Goal: Transaction & Acquisition: Purchase product/service

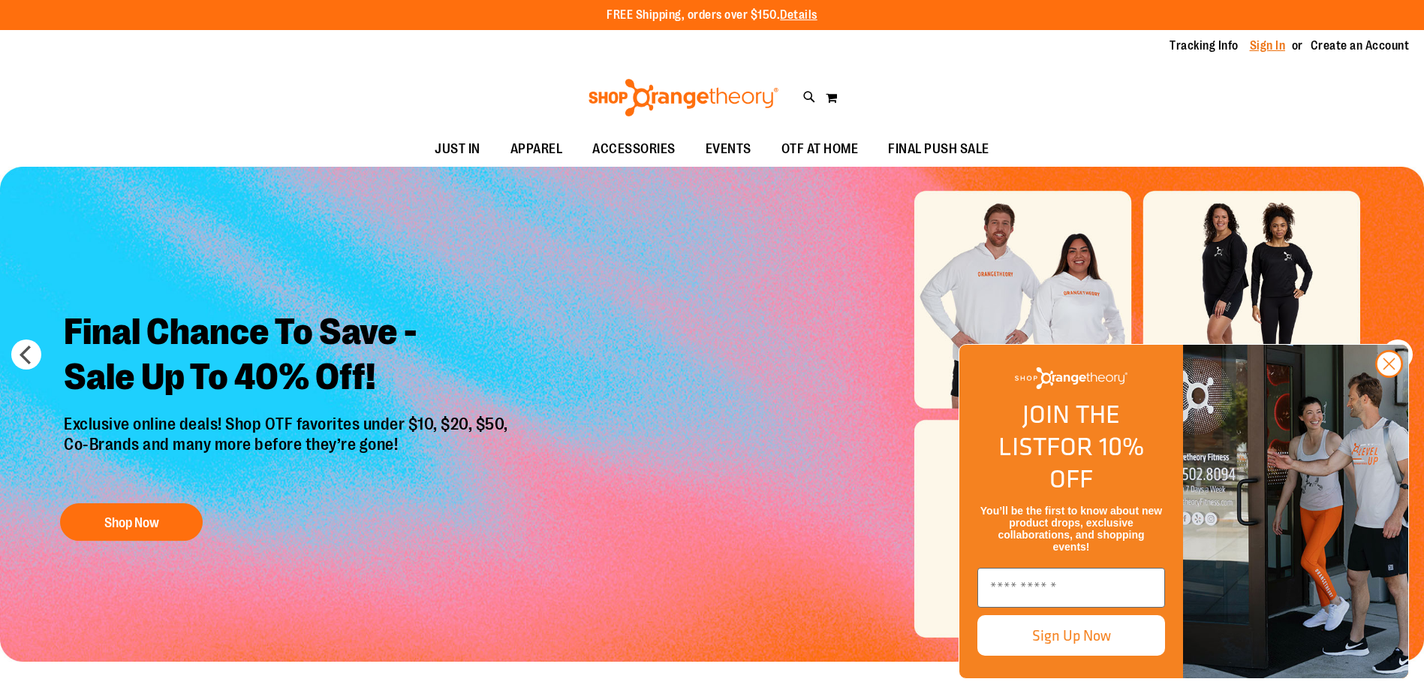
click at [1270, 49] on link "Sign In" at bounding box center [1268, 46] width 36 height 17
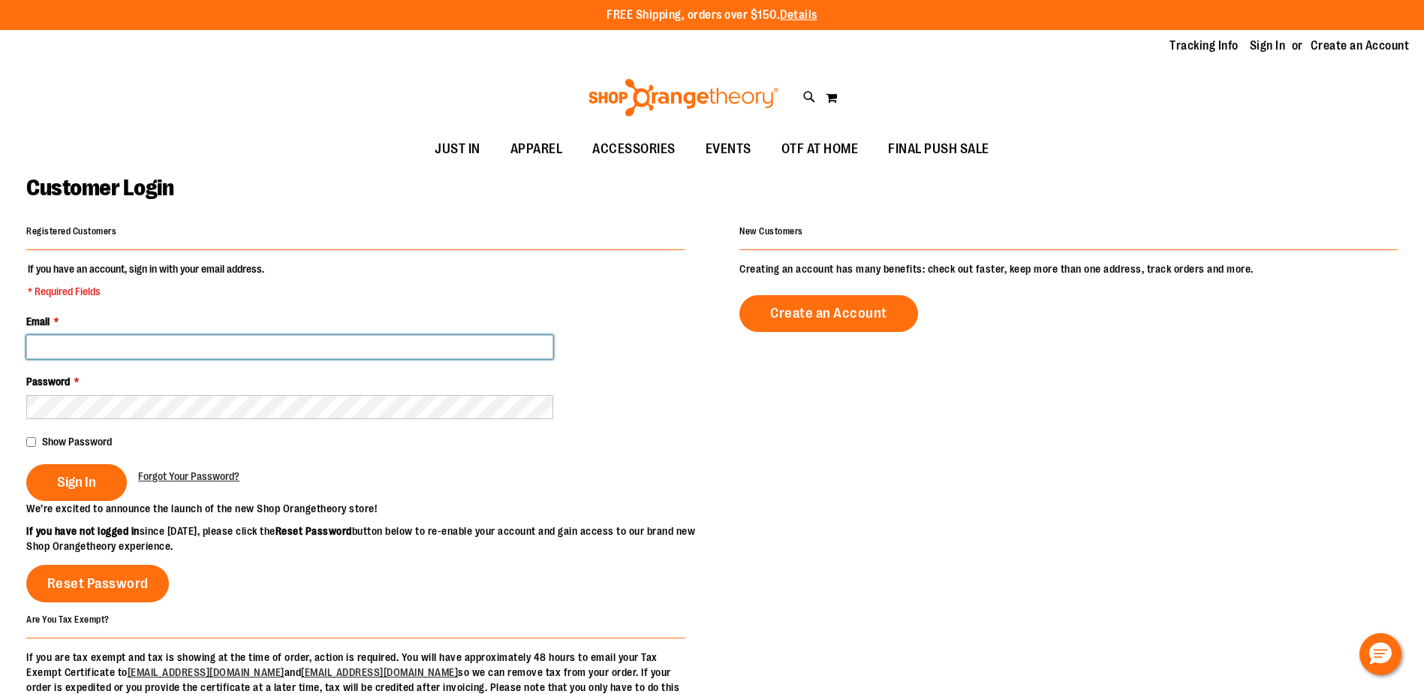
click at [309, 340] on input "Email *" at bounding box center [289, 347] width 527 height 24
type input "**********"
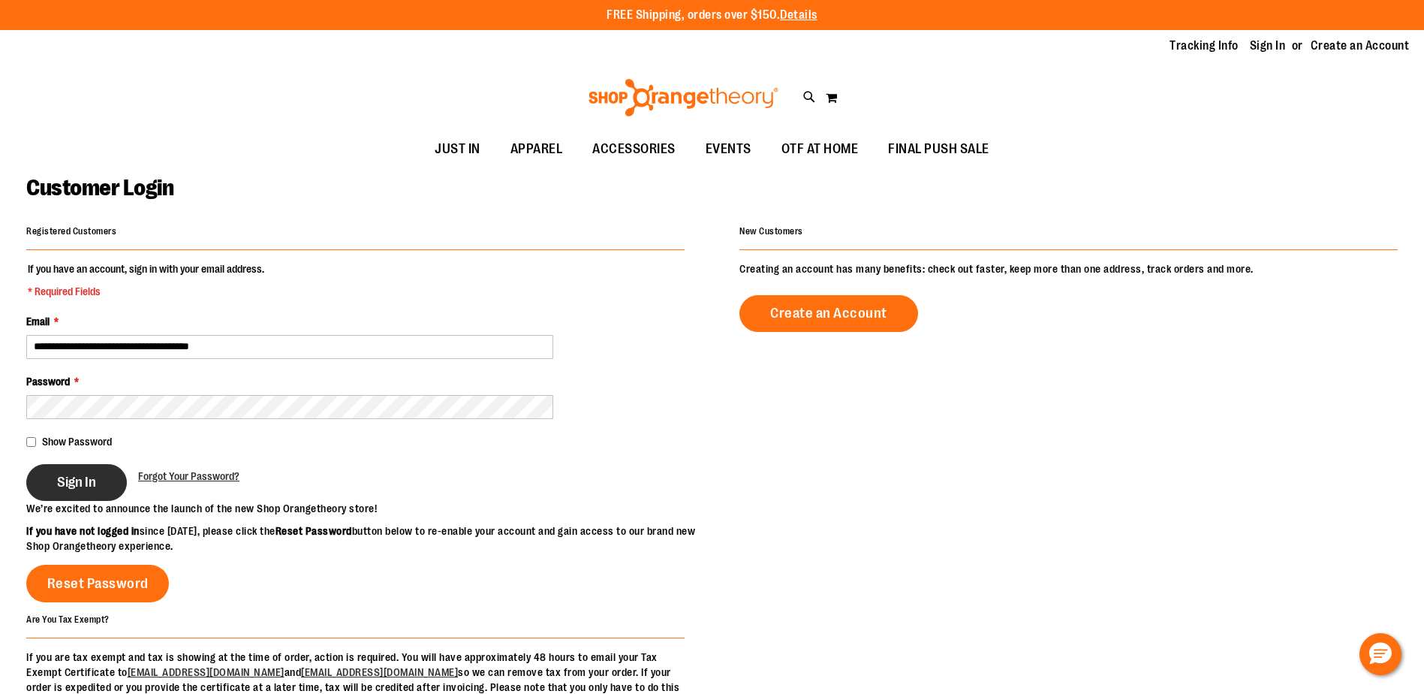
click at [95, 478] on span "Sign In" at bounding box center [76, 482] width 39 height 17
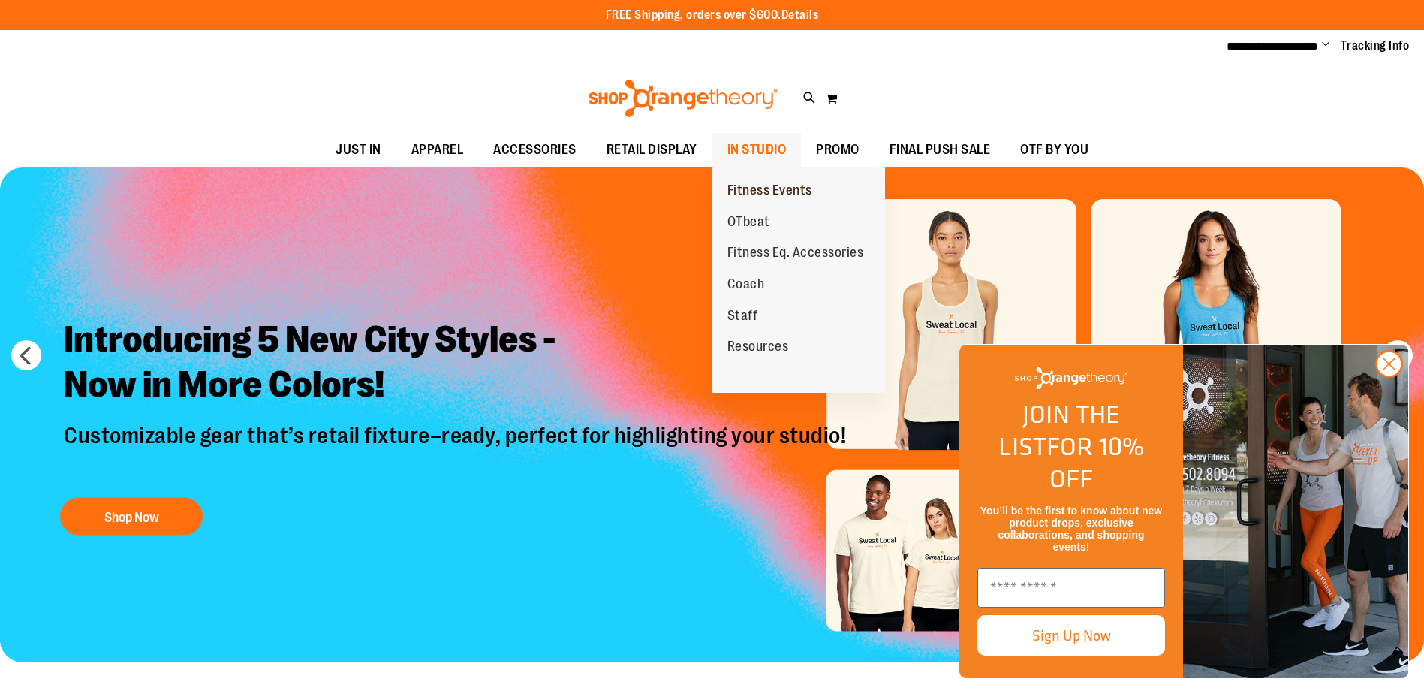
click at [761, 184] on span "Fitness Events" at bounding box center [770, 191] width 85 height 19
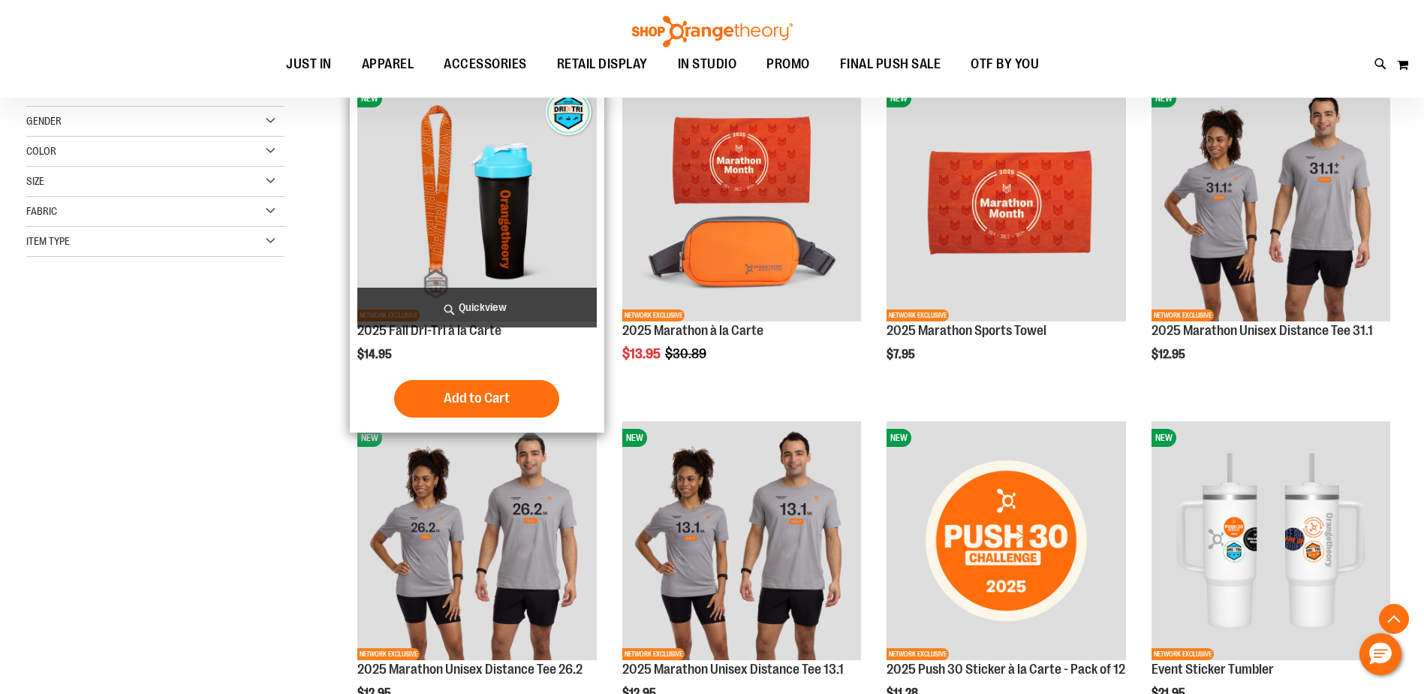
scroll to position [149, 0]
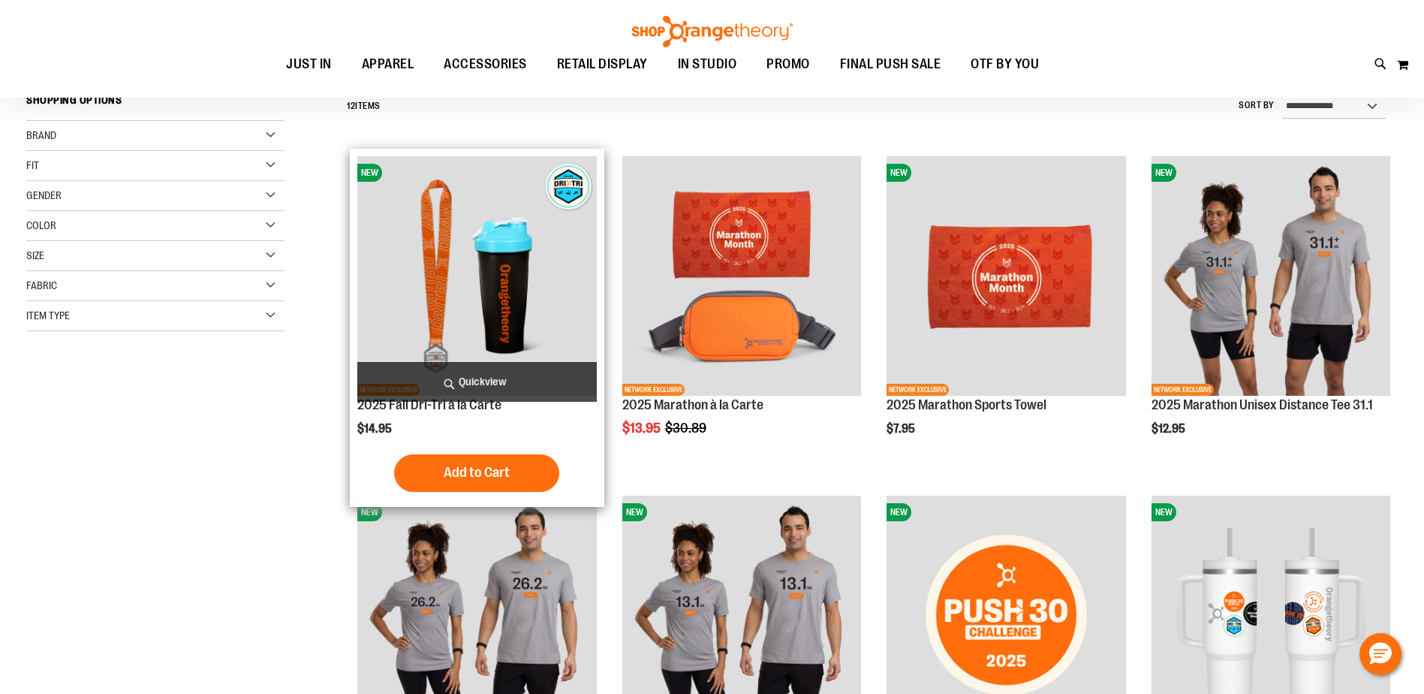
click at [531, 267] on img "product" at bounding box center [476, 275] width 239 height 239
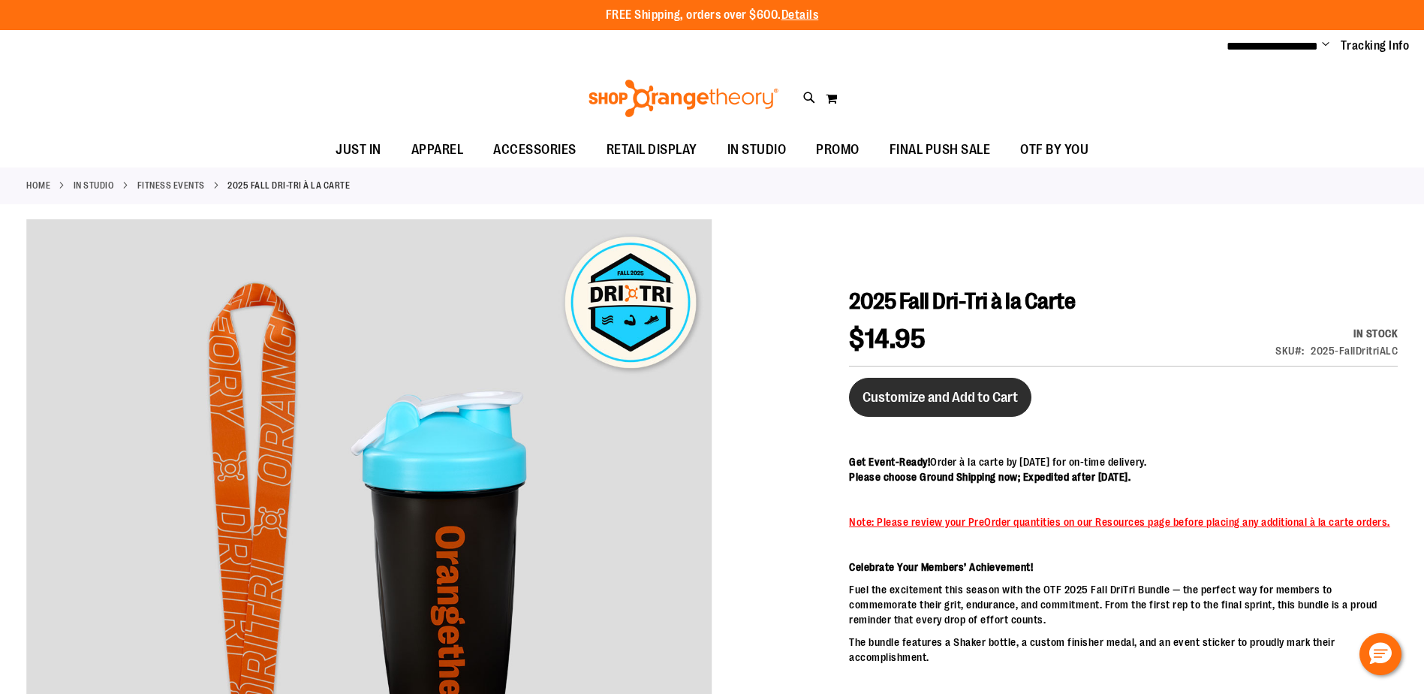
click at [936, 396] on span "Customize and Add to Cart" at bounding box center [940, 397] width 155 height 17
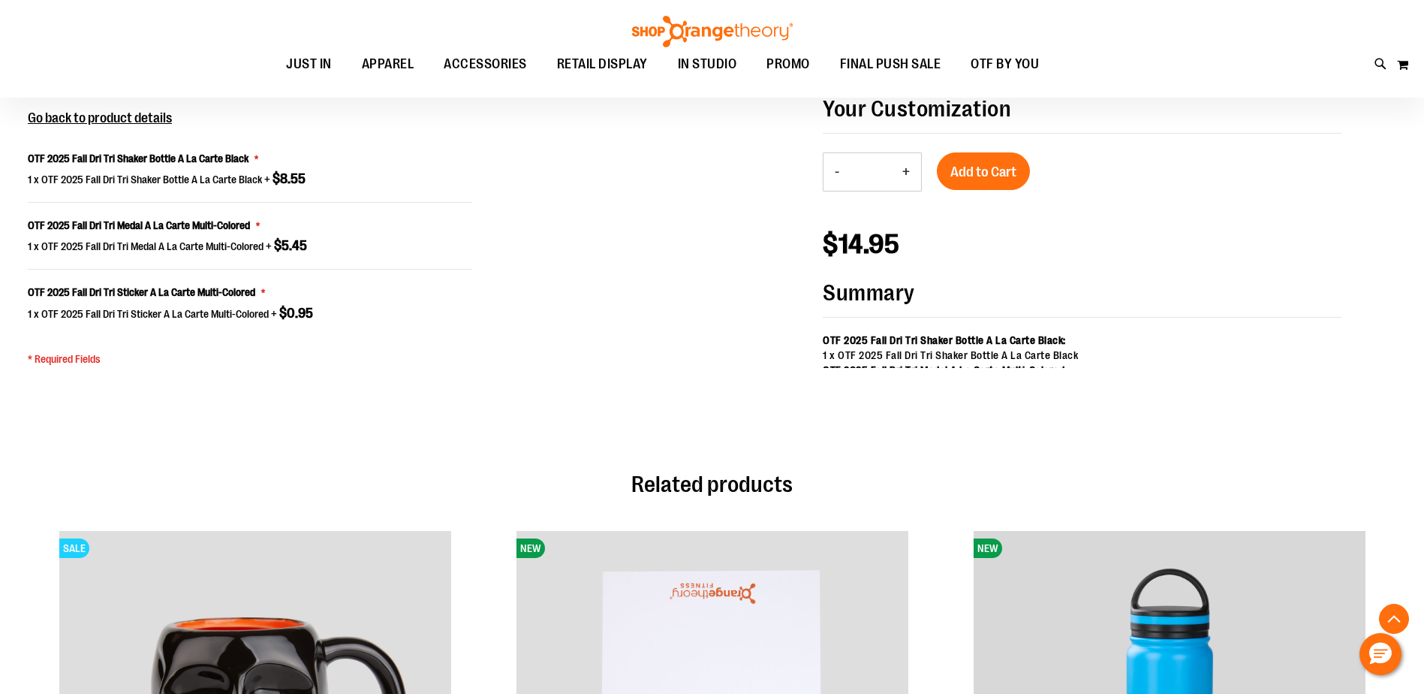
scroll to position [1206, 0]
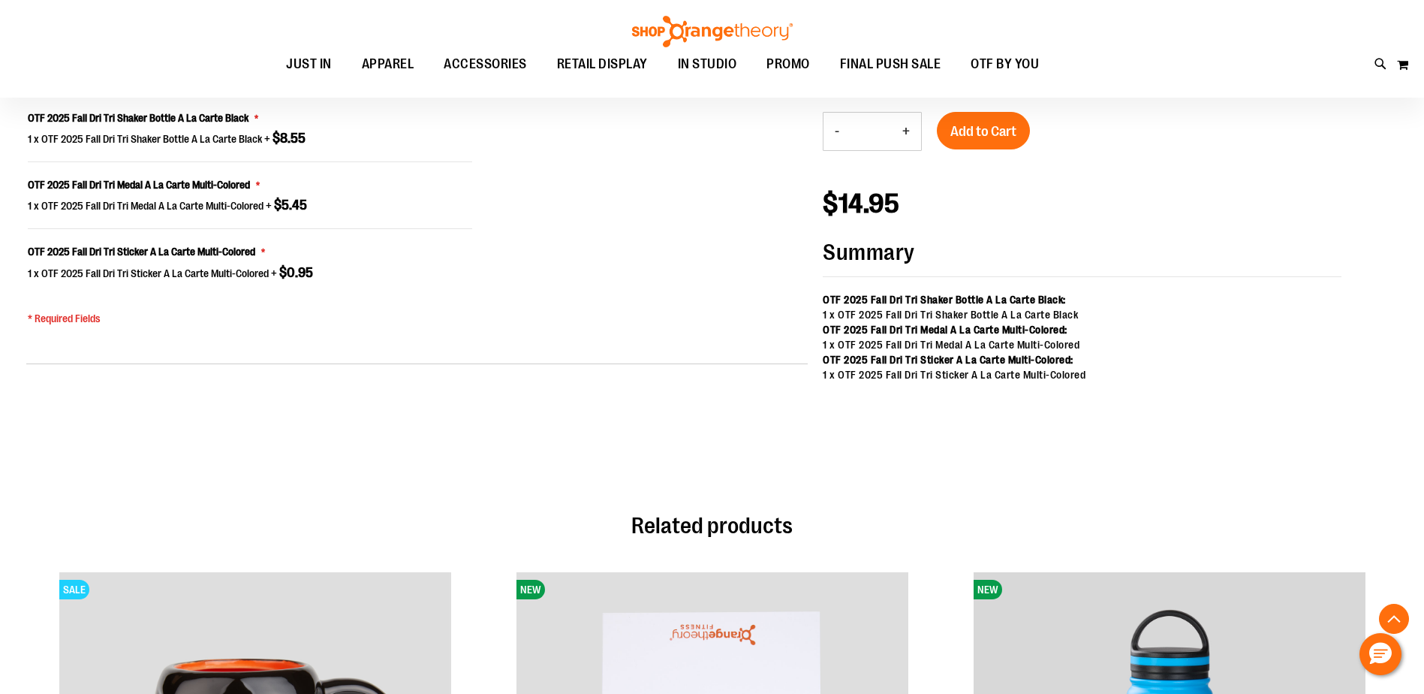
click at [906, 131] on button "+" at bounding box center [906, 132] width 30 height 38
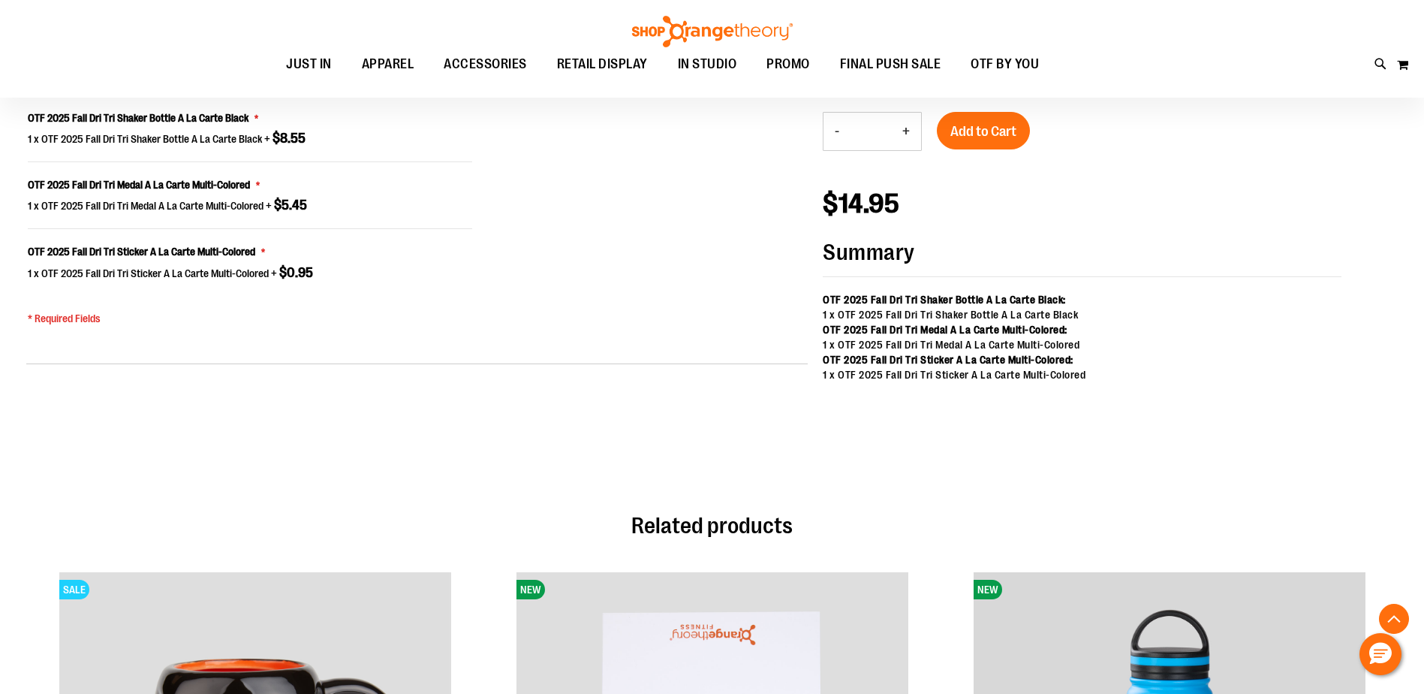
click at [906, 131] on button "+" at bounding box center [906, 132] width 30 height 38
type input "**"
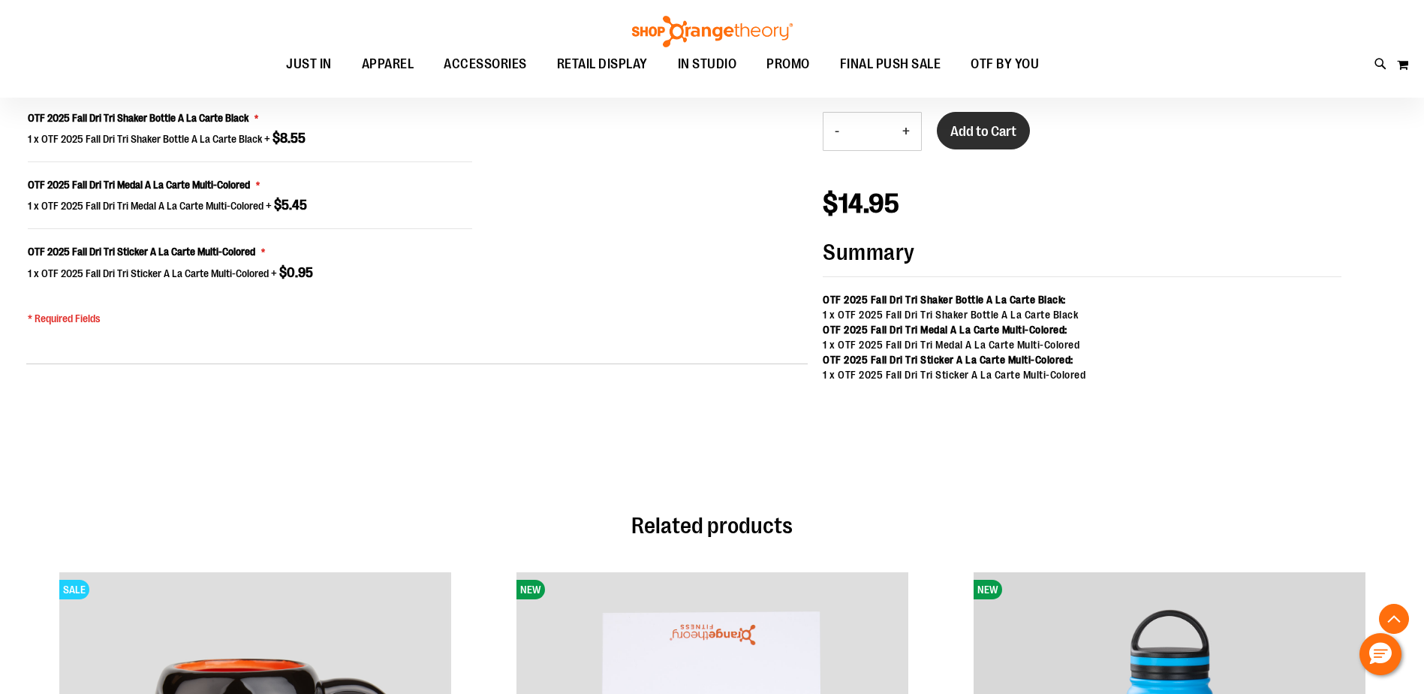
click at [993, 127] on span "Add to Cart" at bounding box center [984, 131] width 66 height 17
click at [1397, 64] on button "My Cart 0" at bounding box center [1403, 65] width 13 height 24
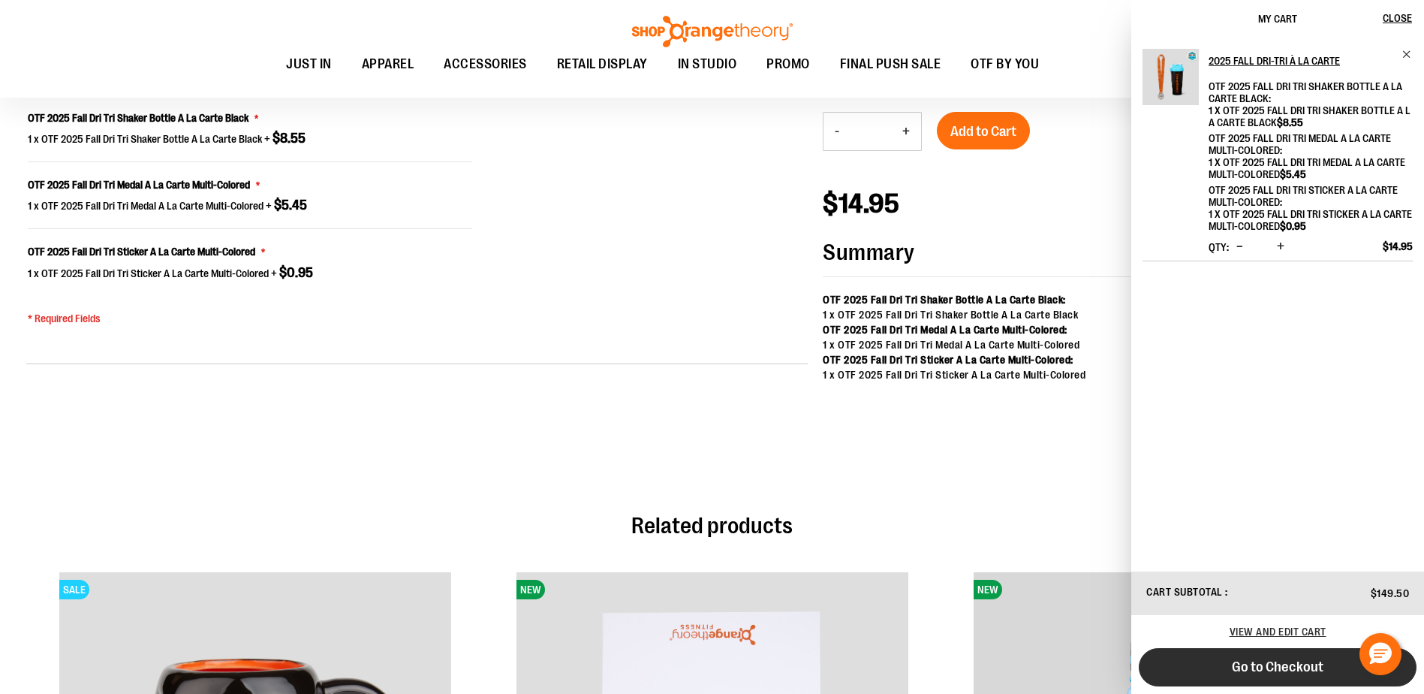
click at [1221, 674] on button "Go to Checkout" at bounding box center [1278, 667] width 278 height 38
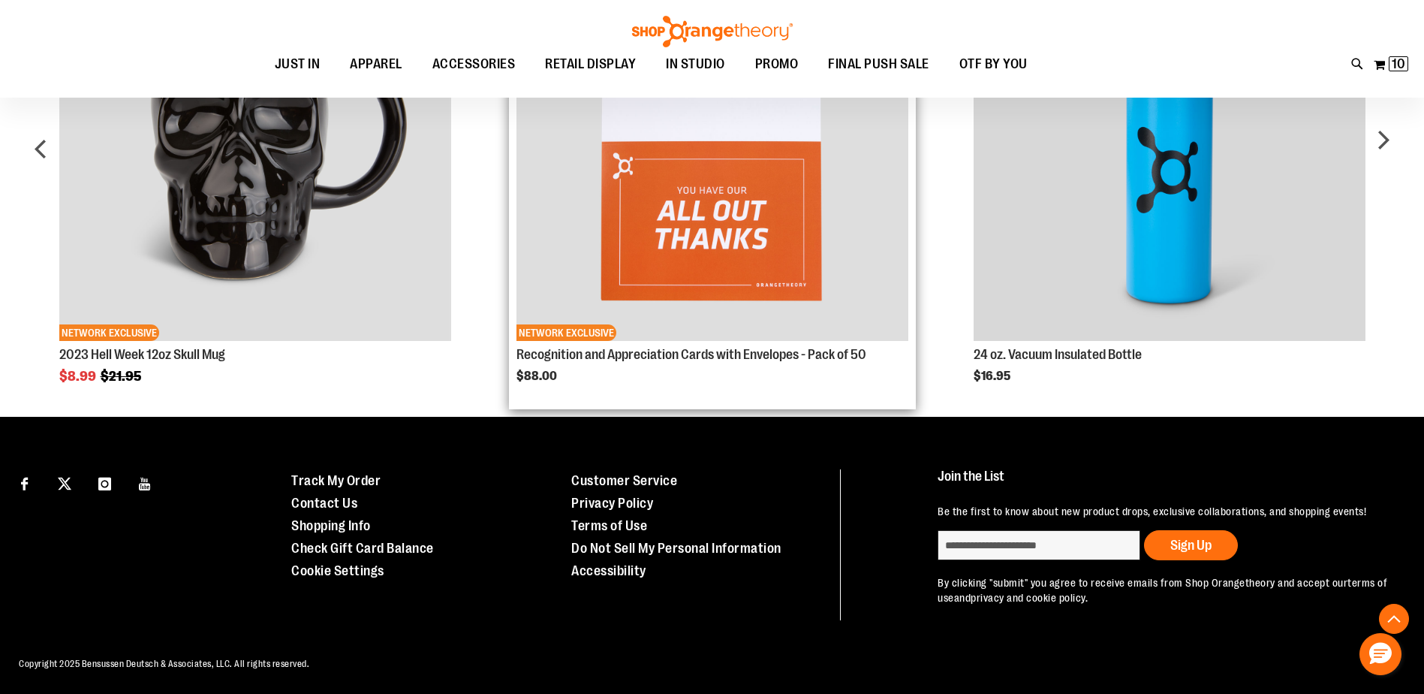
scroll to position [1833, 0]
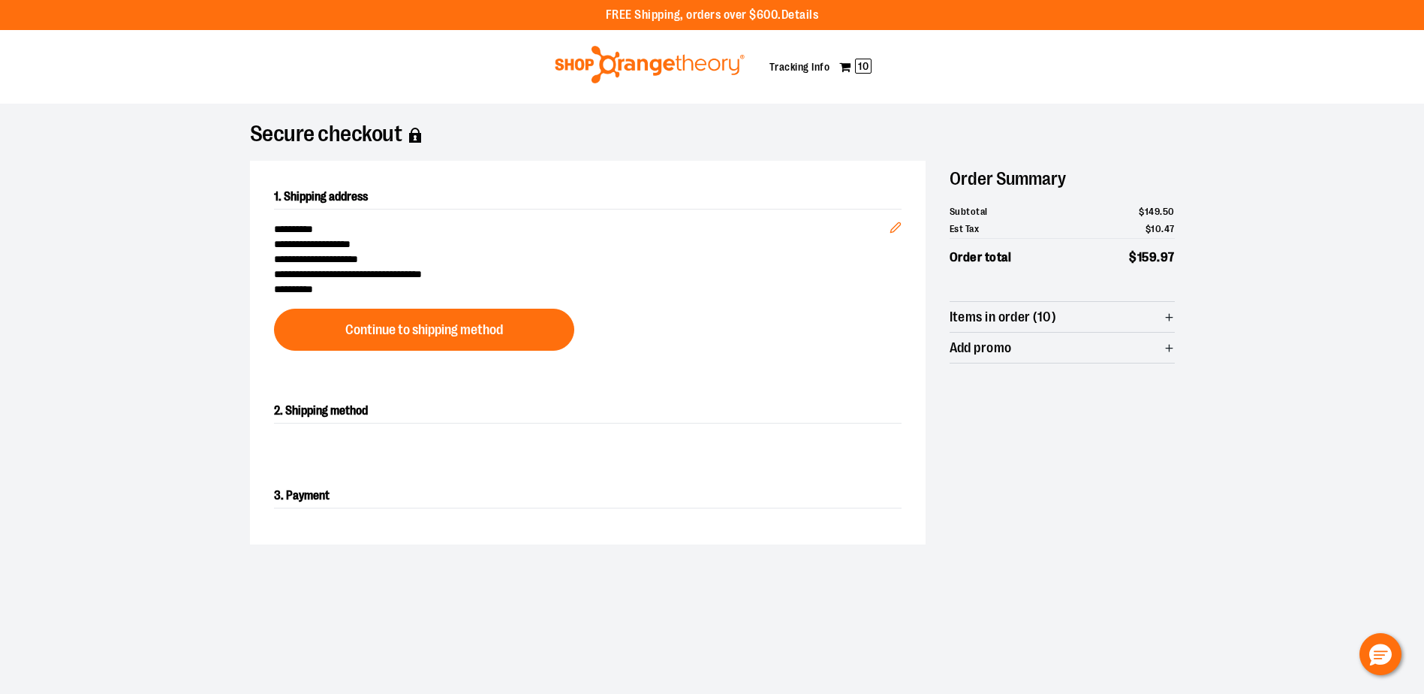
click at [1246, 693] on div at bounding box center [712, 694] width 1424 height 0
click at [848, 693] on div at bounding box center [712, 694] width 1424 height 0
click at [957, 693] on div at bounding box center [712, 694] width 1424 height 0
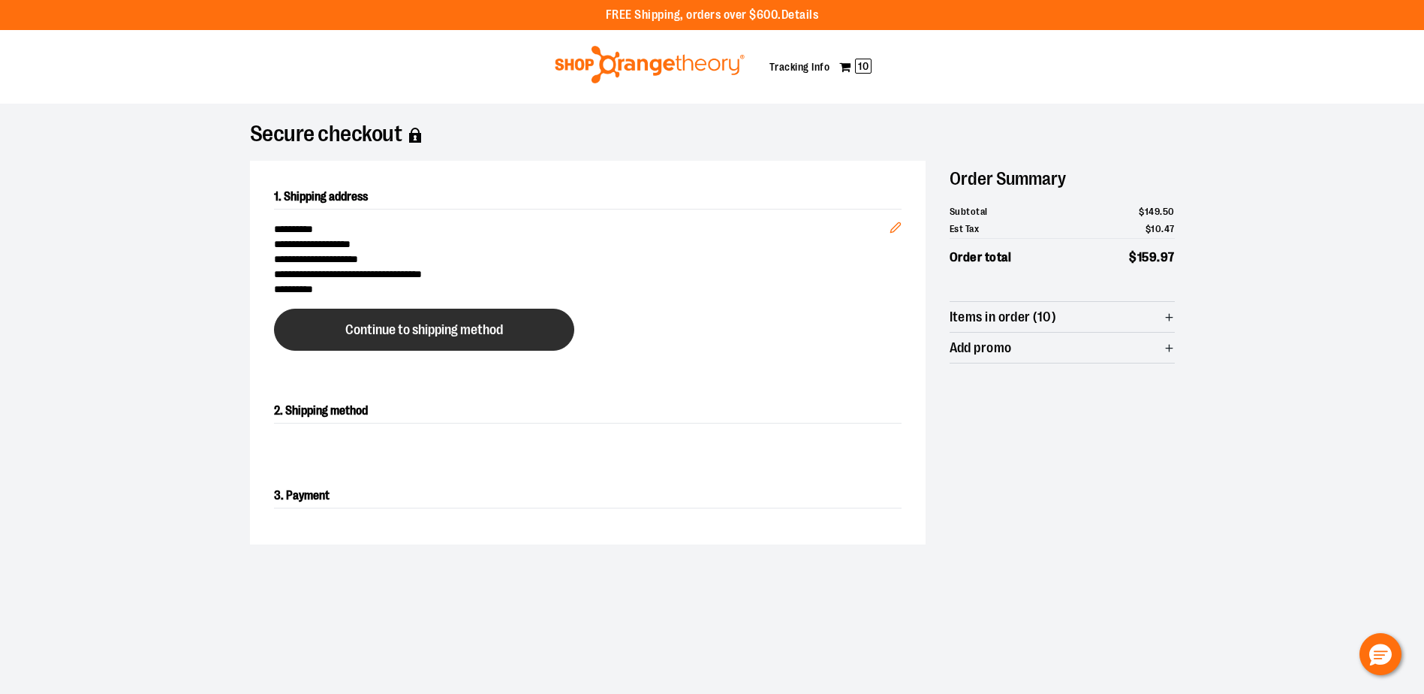
click at [451, 328] on span "Continue to shipping method" at bounding box center [424, 330] width 158 height 14
